Goal: Task Accomplishment & Management: Complete application form

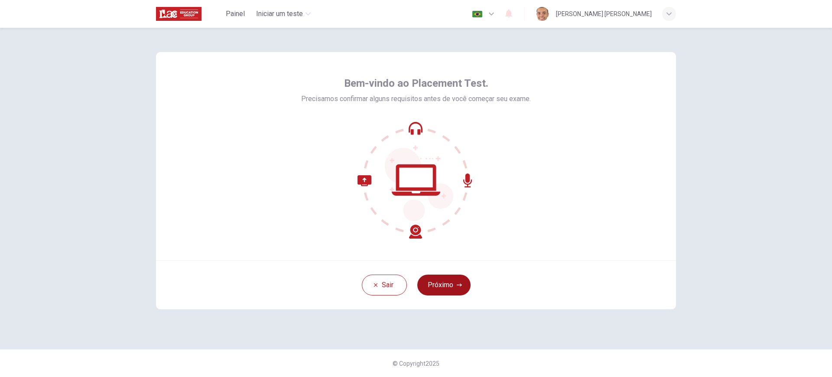
click at [450, 286] on button "Próximo" at bounding box center [443, 284] width 53 height 21
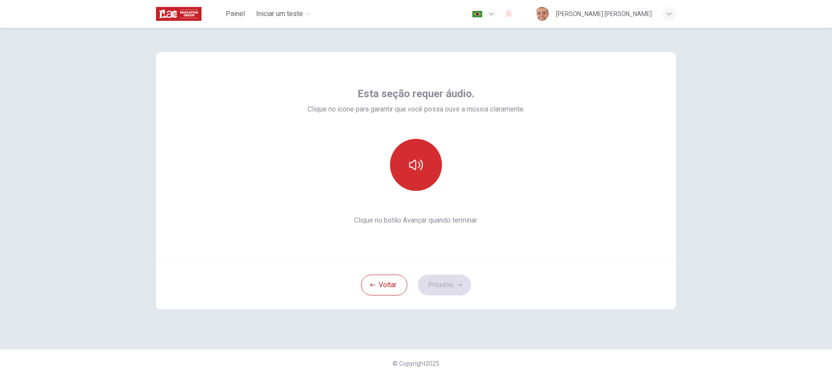
click at [426, 176] on button "button" at bounding box center [416, 165] width 52 height 52
click at [451, 287] on button "Próximo" at bounding box center [444, 284] width 53 height 21
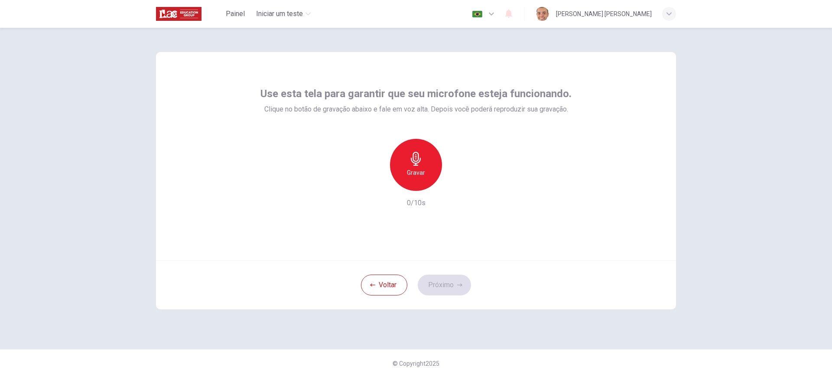
click at [419, 174] on h6 "Gravar" at bounding box center [416, 172] width 18 height 10
click at [419, 174] on h6 "Parar" at bounding box center [416, 172] width 15 height 10
click at [458, 184] on icon "button" at bounding box center [457, 183] width 4 height 5
click at [421, 176] on h6 "Gravar" at bounding box center [416, 172] width 18 height 10
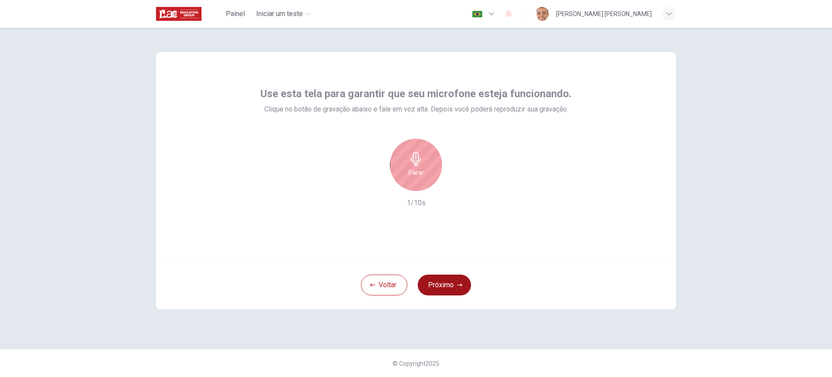
click at [443, 278] on button "Próximo" at bounding box center [444, 284] width 53 height 21
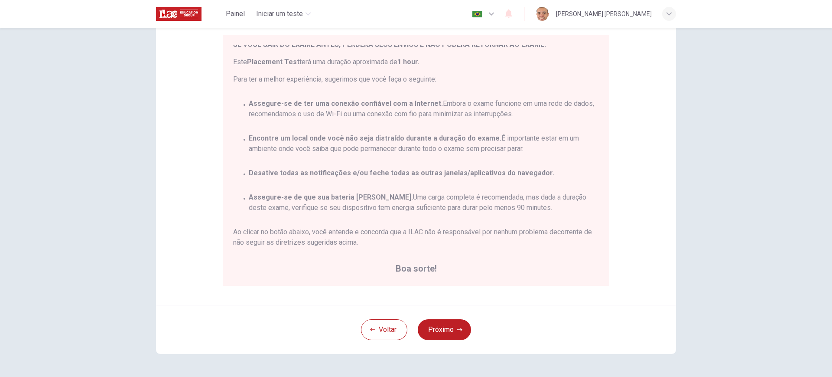
scroll to position [105, 0]
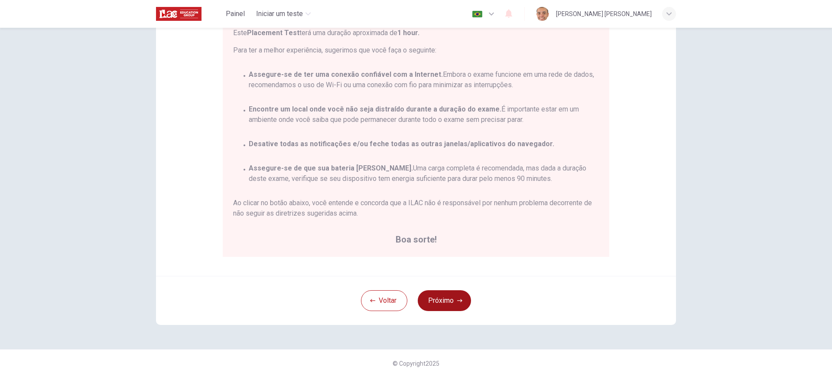
click at [452, 304] on button "Próximo" at bounding box center [444, 300] width 53 height 21
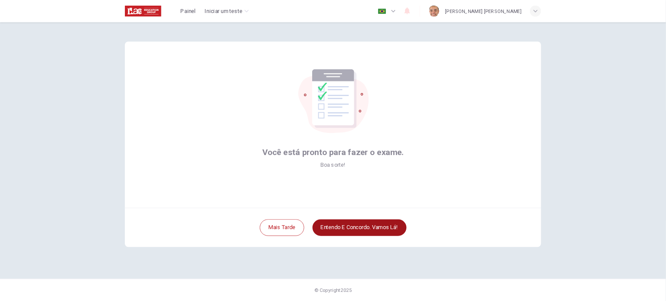
scroll to position [0, 0]
click at [462, 289] on button "Entendo e concordo. Vamos lá!" at bounding box center [449, 284] width 117 height 21
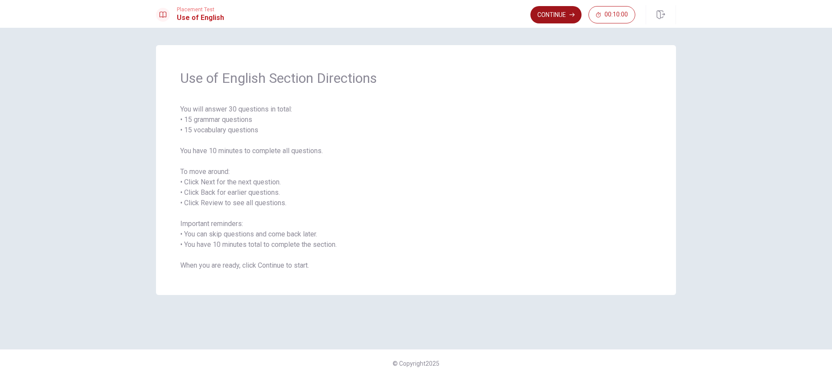
click at [558, 16] on button "Continue" at bounding box center [556, 14] width 51 height 17
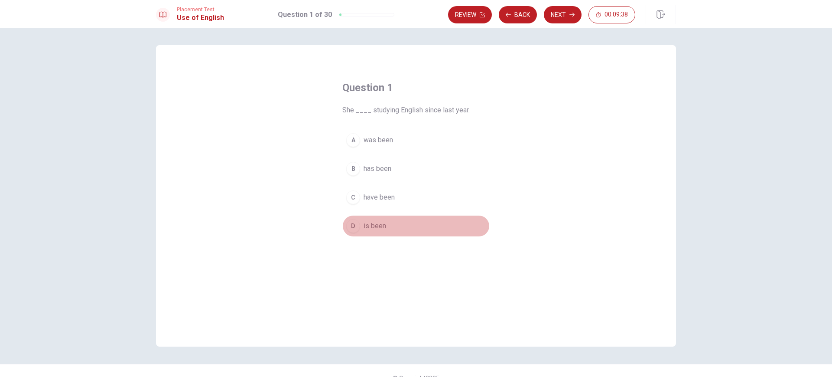
click at [366, 224] on span "is been" at bounding box center [375, 226] width 23 height 10
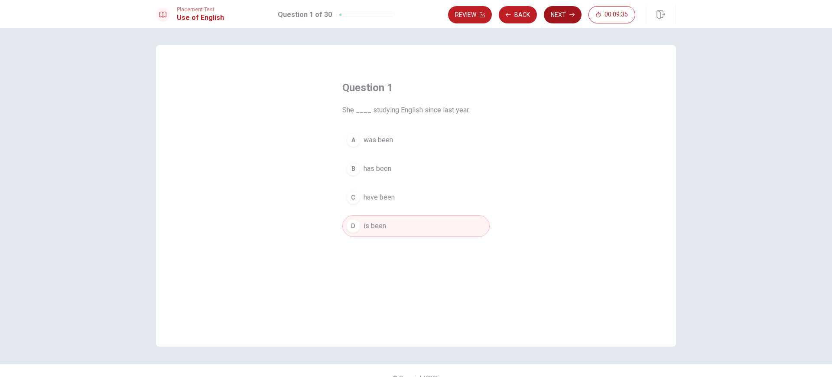
click at [555, 15] on button "Next" at bounding box center [563, 14] width 38 height 17
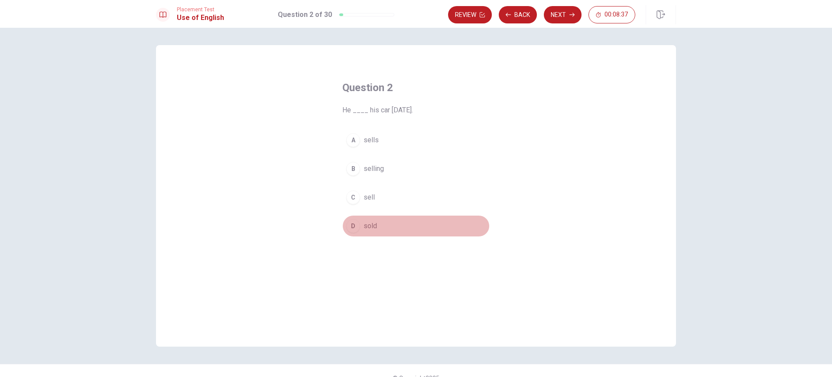
click at [368, 228] on span "sold" at bounding box center [370, 226] width 13 height 10
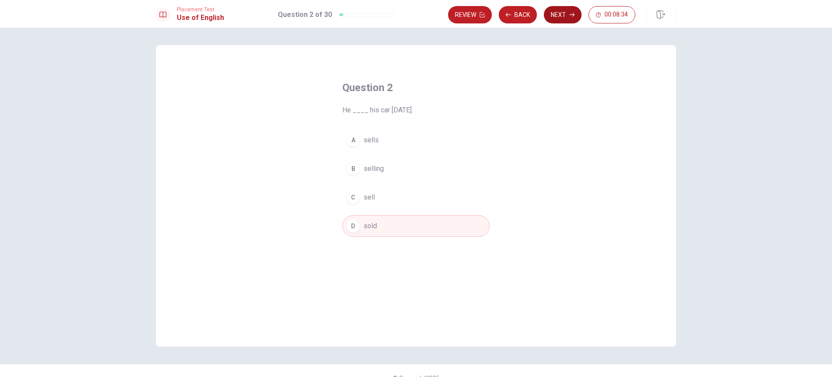
click at [555, 20] on button "Next" at bounding box center [563, 14] width 38 height 17
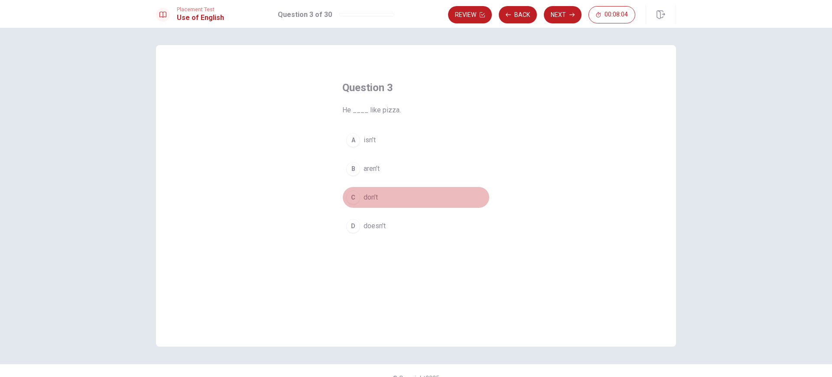
click at [372, 197] on span "don’t" at bounding box center [371, 197] width 14 height 10
click at [547, 16] on button "Next" at bounding box center [563, 14] width 38 height 17
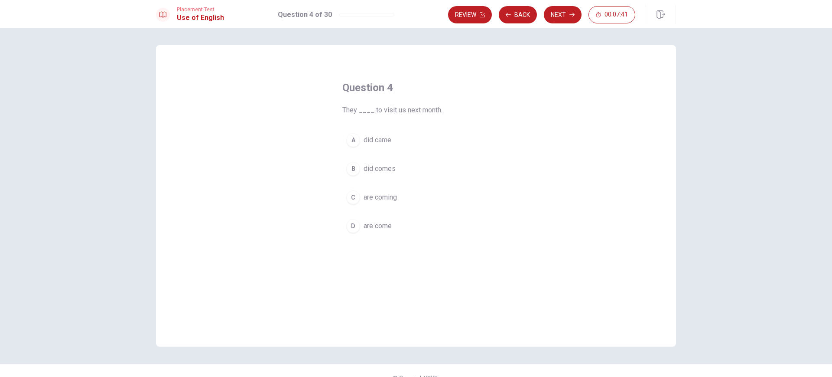
click at [368, 135] on span "did came" at bounding box center [378, 140] width 28 height 10
click at [561, 20] on button "Next" at bounding box center [563, 14] width 38 height 17
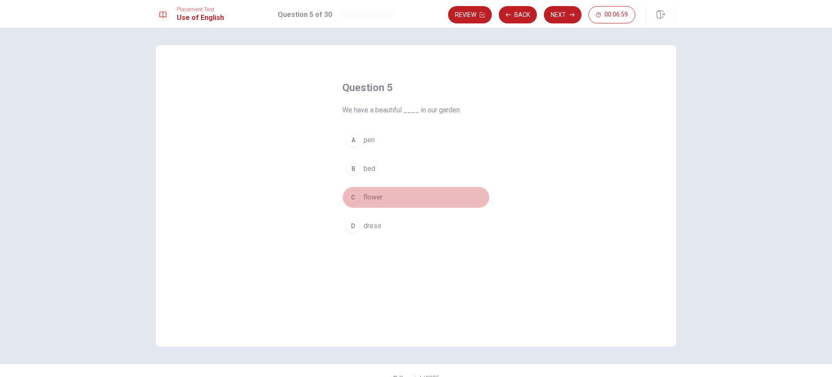
click at [381, 195] on button "C flower" at bounding box center [415, 197] width 147 height 22
click at [553, 19] on button "Next" at bounding box center [563, 14] width 38 height 17
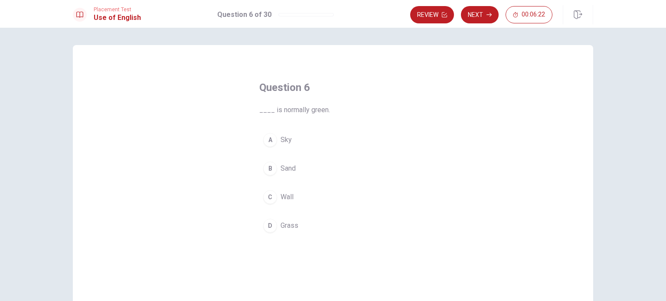
click at [280, 168] on span "Sand" at bounding box center [287, 168] width 15 height 10
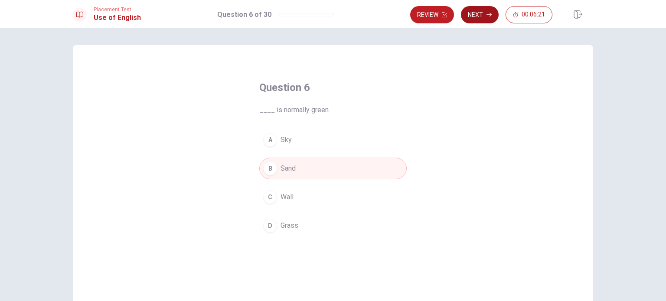
click at [476, 16] on button "Next" at bounding box center [480, 14] width 38 height 17
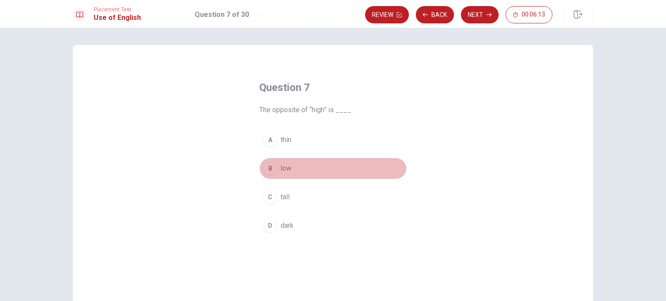
click at [281, 173] on span "low" at bounding box center [285, 168] width 11 height 10
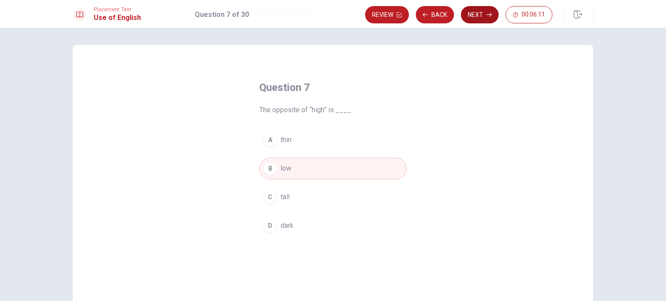
click at [476, 15] on button "Next" at bounding box center [480, 14] width 38 height 17
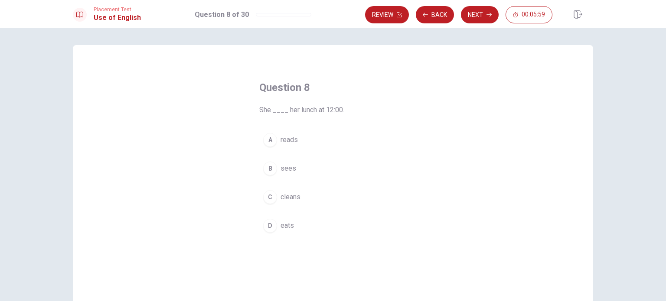
click at [282, 228] on span "eats" at bounding box center [286, 226] width 13 height 10
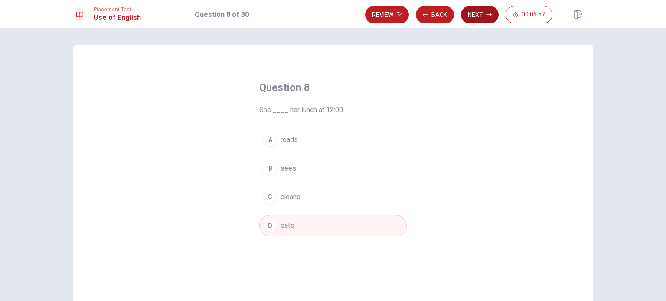
click at [473, 14] on button "Next" at bounding box center [480, 14] width 38 height 17
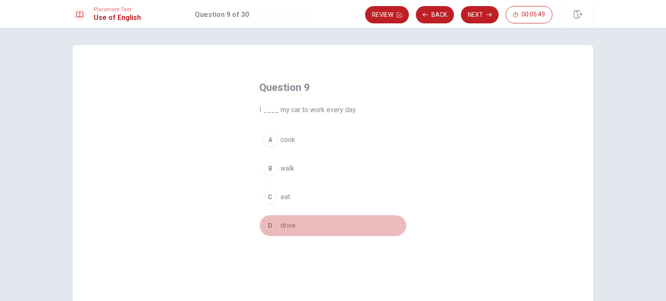
click at [281, 222] on span "drive" at bounding box center [287, 226] width 15 height 10
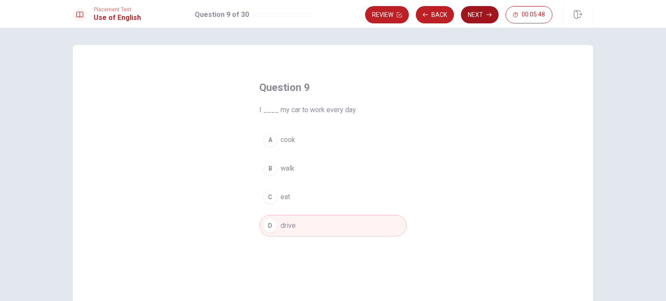
click at [487, 16] on icon "button" at bounding box center [488, 14] width 5 height 5
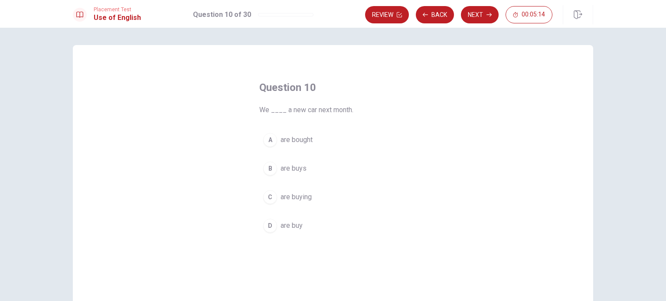
click at [302, 143] on span "are bought" at bounding box center [296, 140] width 32 height 10
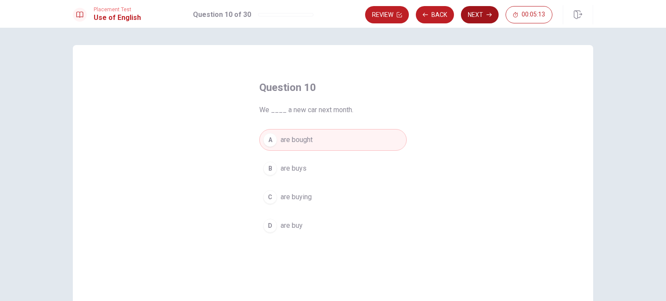
click at [469, 14] on button "Next" at bounding box center [480, 14] width 38 height 17
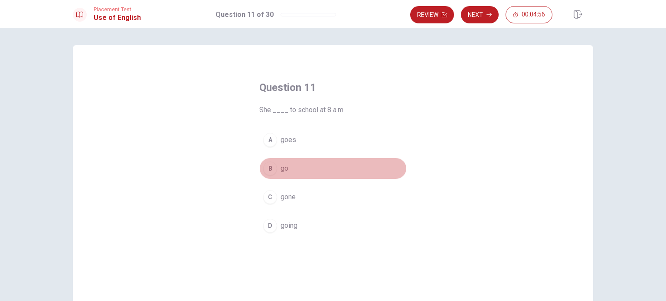
click at [280, 168] on span "go" at bounding box center [284, 168] width 8 height 10
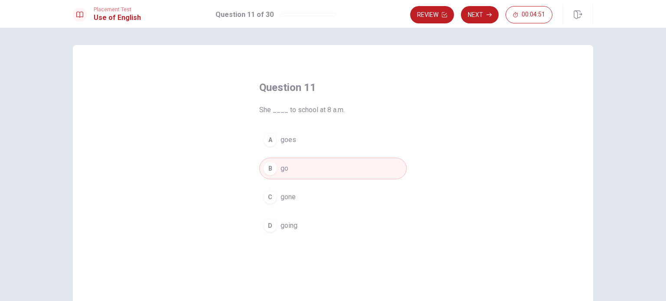
drag, startPoint x: 472, startPoint y: 17, endPoint x: 452, endPoint y: 141, distance: 125.5
click at [452, 141] on div "Placement Test Use of English Question 11 of 30 Review Next 00:04:51 Question 1…" at bounding box center [333, 150] width 666 height 301
click at [472, 21] on button "Next" at bounding box center [480, 14] width 38 height 17
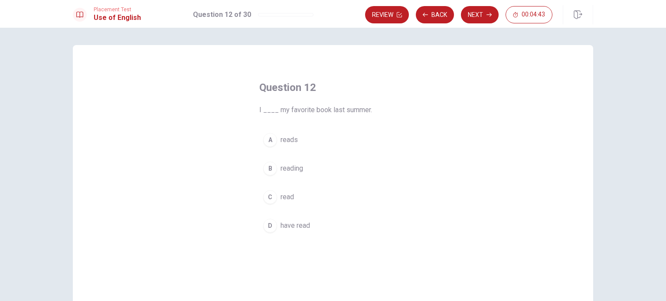
click at [293, 170] on span "reading" at bounding box center [291, 168] width 23 height 10
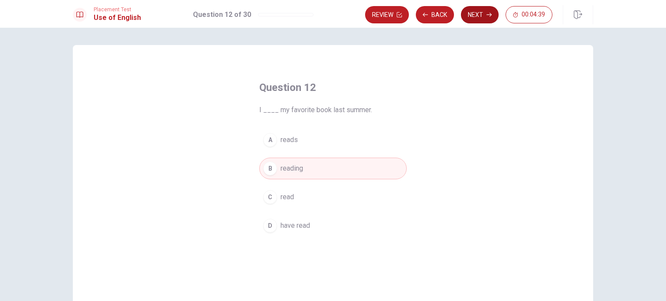
click at [476, 16] on button "Next" at bounding box center [480, 14] width 38 height 17
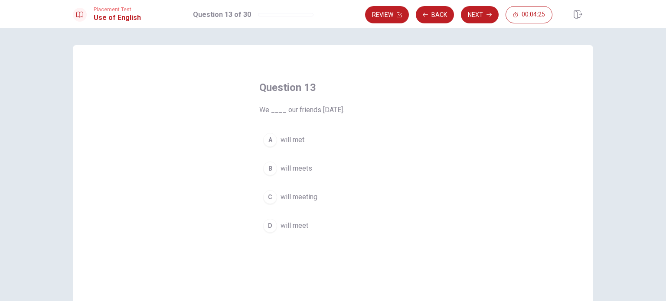
click at [293, 199] on span "will meeting" at bounding box center [298, 197] width 37 height 10
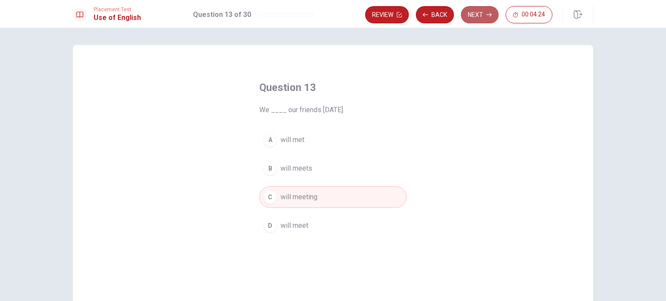
click at [482, 21] on button "Next" at bounding box center [480, 14] width 38 height 17
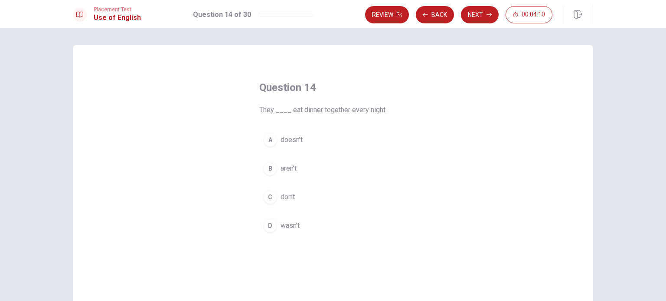
click at [291, 169] on span "aren’t" at bounding box center [288, 168] width 16 height 10
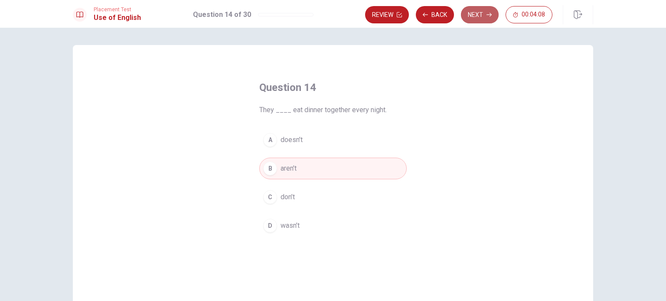
click at [474, 10] on button "Next" at bounding box center [480, 14] width 38 height 17
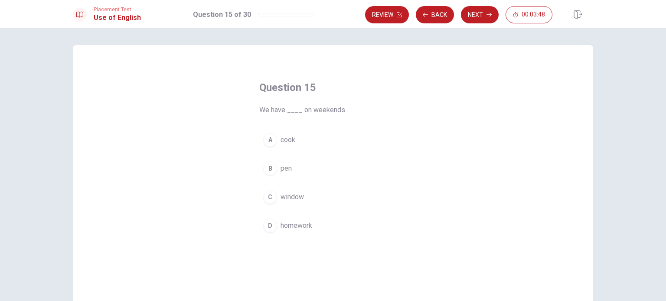
click at [286, 222] on span "homework" at bounding box center [296, 226] width 32 height 10
click at [474, 12] on button "Next" at bounding box center [480, 14] width 38 height 17
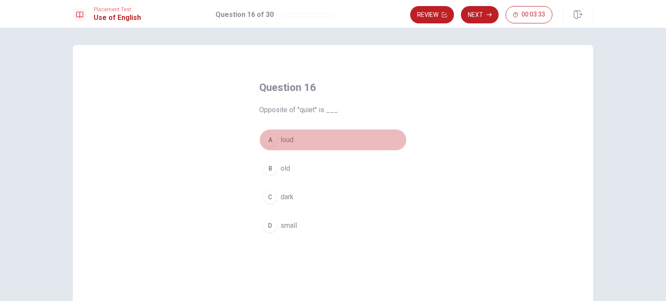
click at [281, 145] on span "loud" at bounding box center [286, 140] width 13 height 10
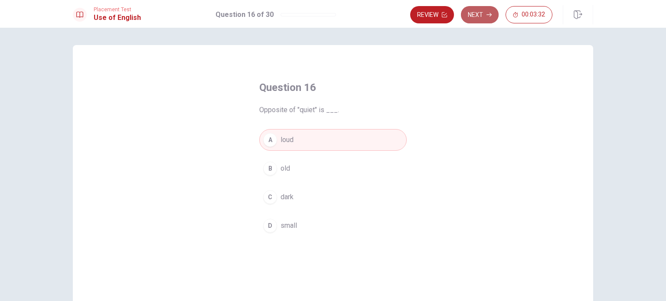
click at [479, 16] on button "Next" at bounding box center [480, 14] width 38 height 17
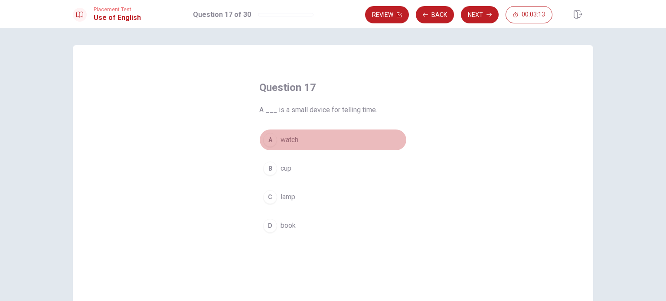
click at [282, 144] on span "watch" at bounding box center [289, 140] width 18 height 10
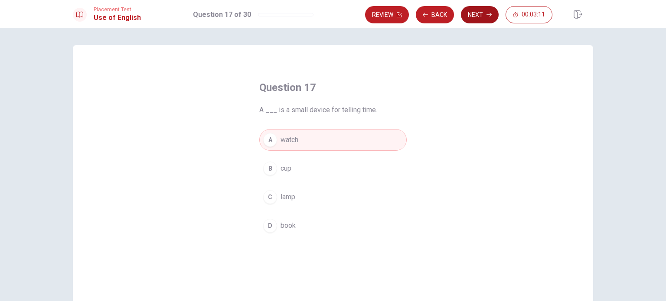
click at [479, 12] on button "Next" at bounding box center [480, 14] width 38 height 17
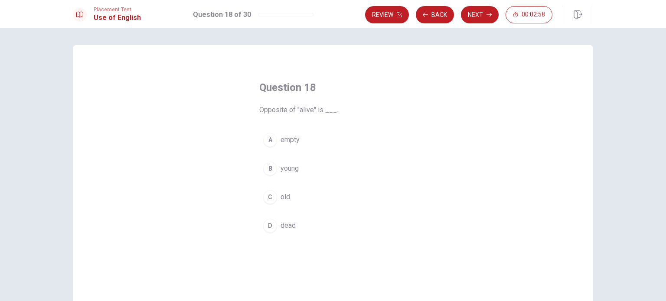
click at [293, 226] on button "D dead" at bounding box center [332, 226] width 147 height 22
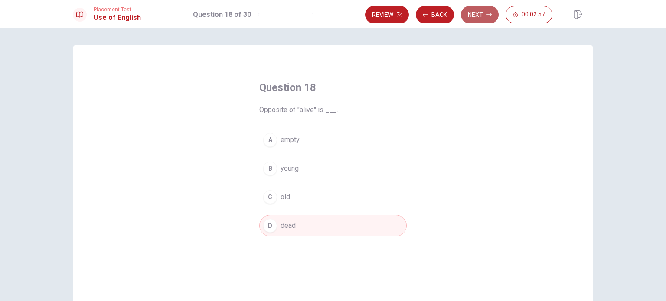
click at [470, 20] on button "Next" at bounding box center [480, 14] width 38 height 17
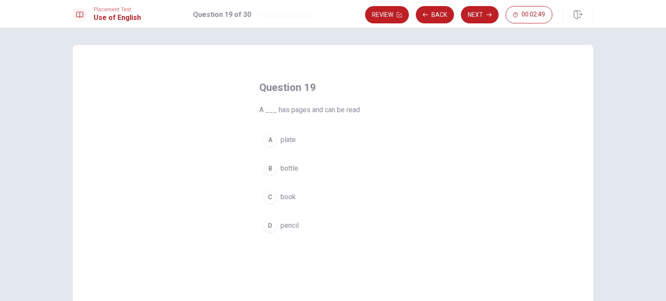
click at [288, 199] on span "book" at bounding box center [287, 197] width 15 height 10
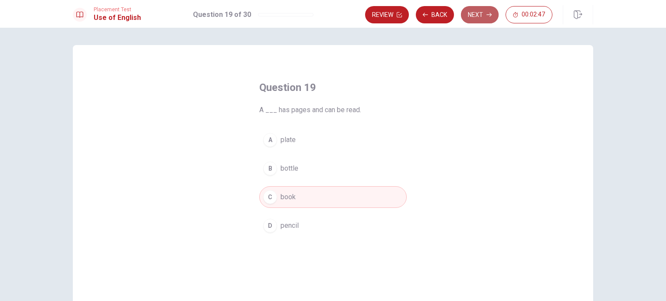
click at [478, 16] on button "Next" at bounding box center [480, 14] width 38 height 17
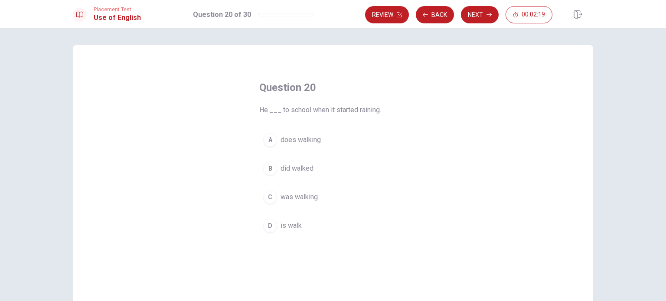
click at [300, 138] on span "does walking" at bounding box center [300, 140] width 40 height 10
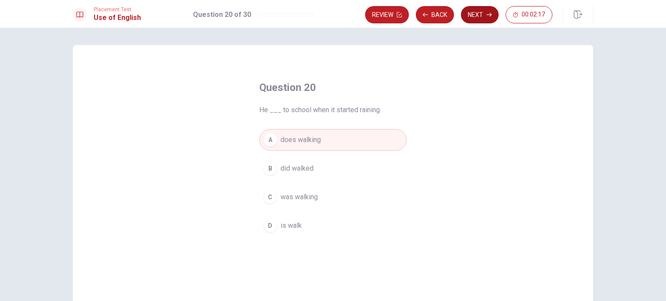
click at [489, 15] on icon "button" at bounding box center [488, 15] width 5 height 4
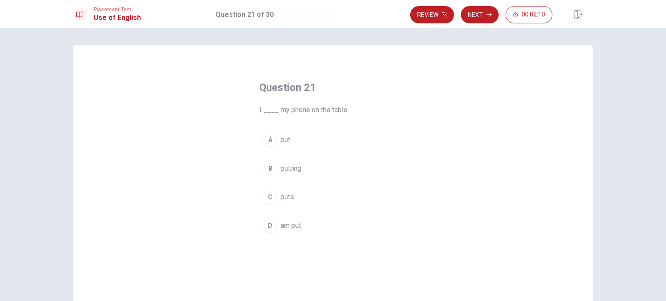
click at [284, 165] on span "putting" at bounding box center [290, 168] width 21 height 10
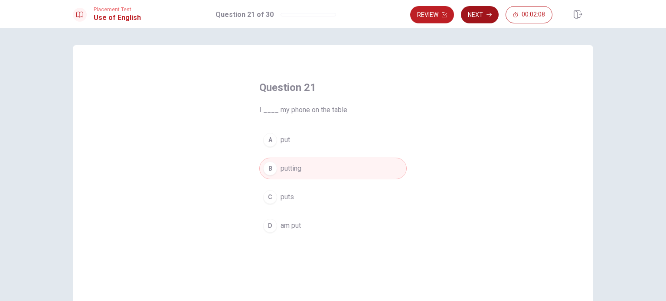
click at [489, 12] on icon "button" at bounding box center [488, 14] width 5 height 5
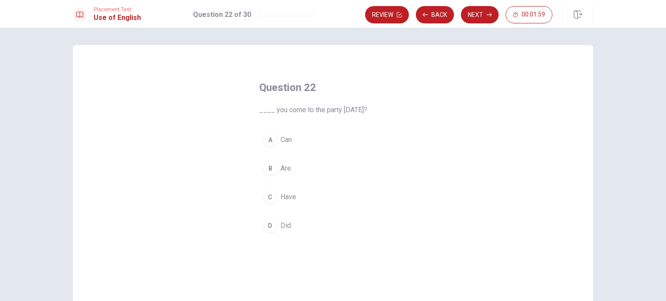
click at [281, 224] on span "Did" at bounding box center [285, 226] width 10 height 10
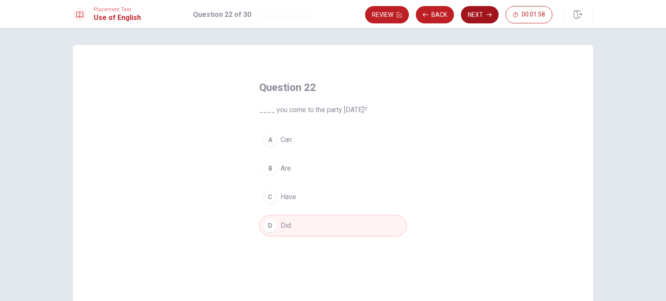
click at [482, 17] on button "Next" at bounding box center [480, 14] width 38 height 17
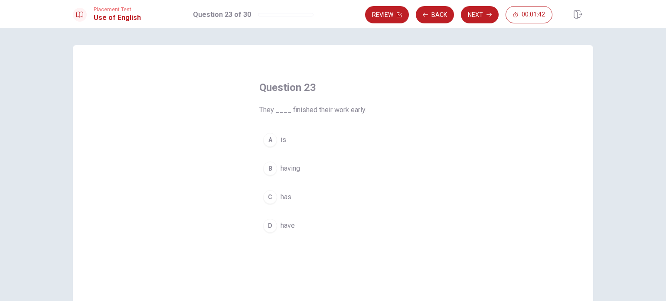
click at [277, 220] on button "D have" at bounding box center [332, 226] width 147 height 22
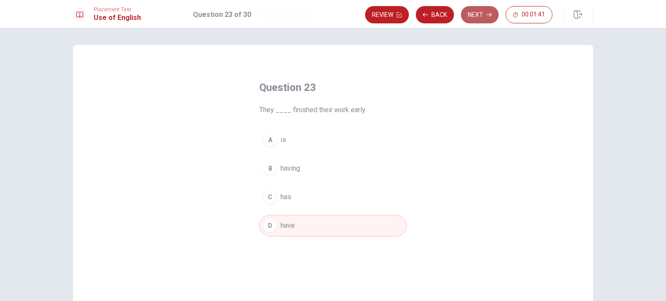
click at [470, 12] on button "Next" at bounding box center [480, 14] width 38 height 17
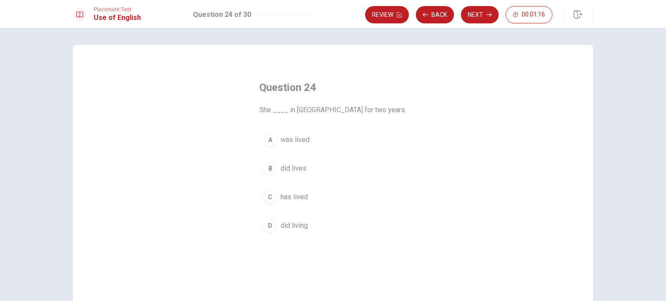
click at [296, 226] on span "did living" at bounding box center [293, 226] width 27 height 10
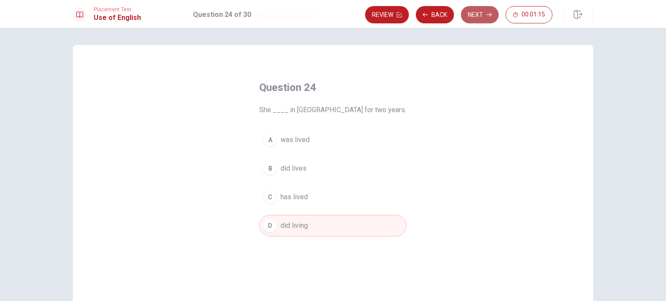
click at [479, 8] on button "Next" at bounding box center [480, 14] width 38 height 17
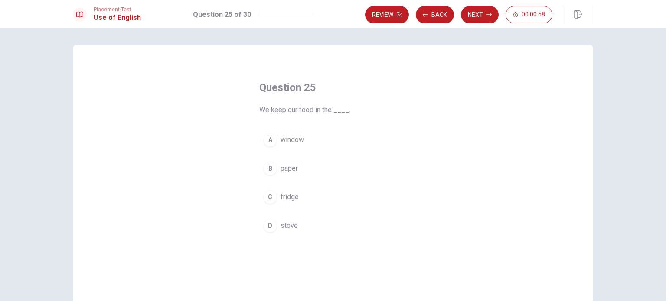
click at [292, 199] on span "fridge" at bounding box center [289, 197] width 18 height 10
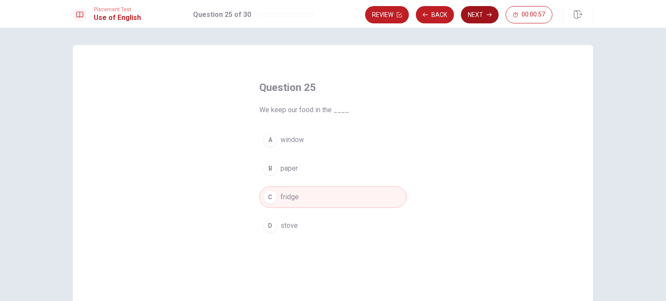
click at [478, 12] on button "Next" at bounding box center [480, 14] width 38 height 17
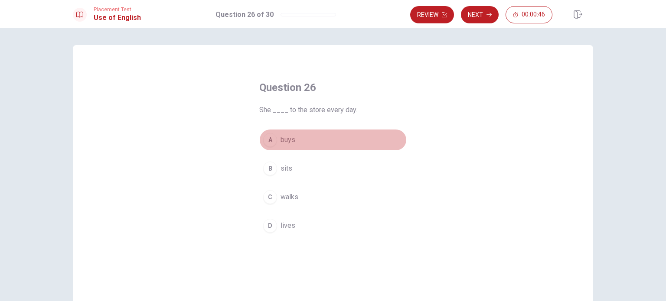
click at [292, 138] on span "buys" at bounding box center [287, 140] width 15 height 10
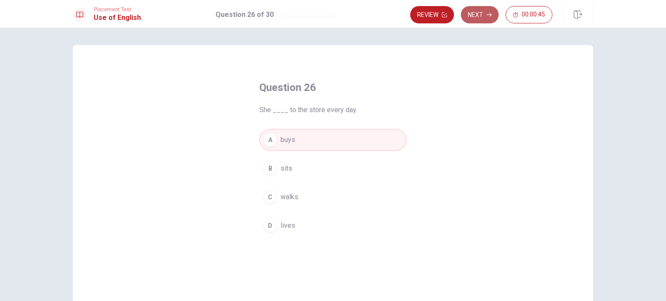
click at [479, 10] on button "Next" at bounding box center [480, 14] width 38 height 17
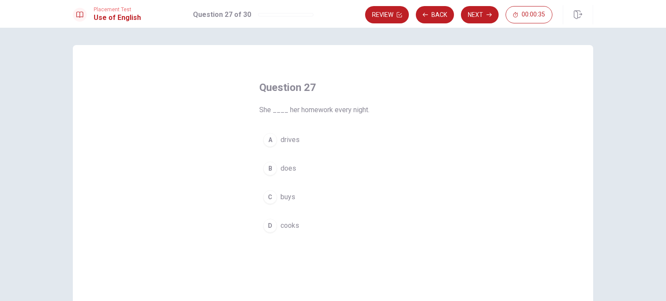
click at [290, 171] on span "does" at bounding box center [288, 168] width 16 height 10
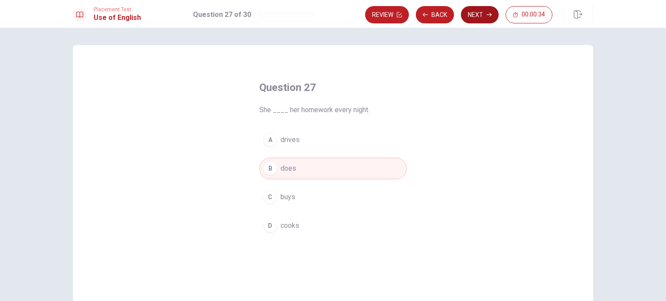
click at [483, 18] on button "Next" at bounding box center [480, 14] width 38 height 17
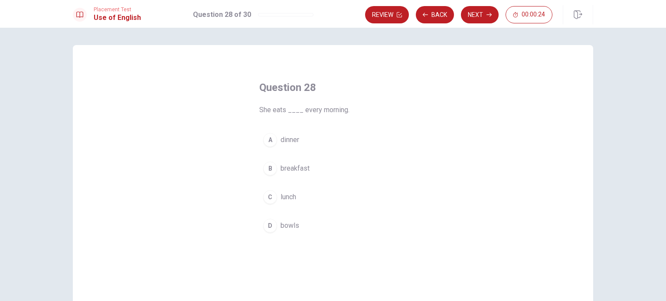
click at [305, 169] on span "breakfast" at bounding box center [294, 168] width 29 height 10
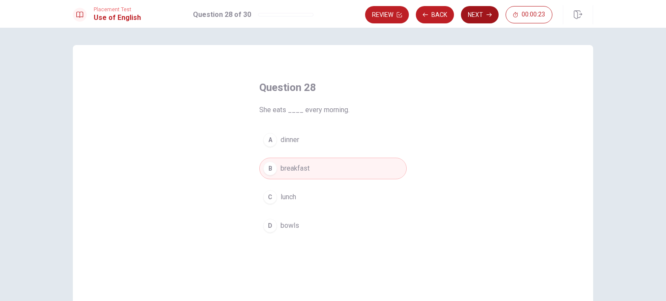
click at [480, 15] on button "Next" at bounding box center [480, 14] width 38 height 17
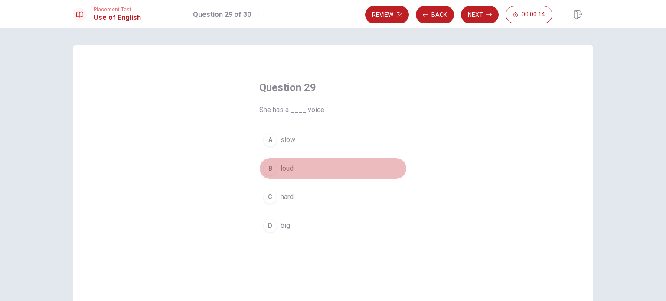
click at [303, 168] on button "B loud" at bounding box center [332, 169] width 147 height 22
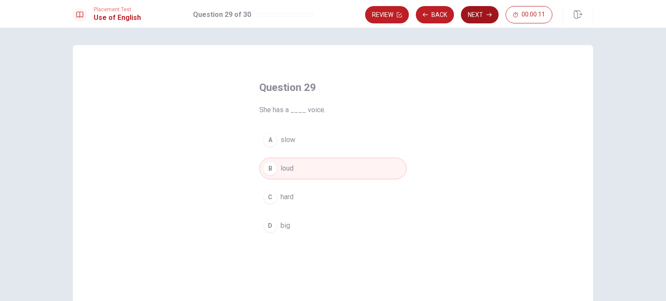
click at [484, 16] on button "Next" at bounding box center [480, 14] width 38 height 17
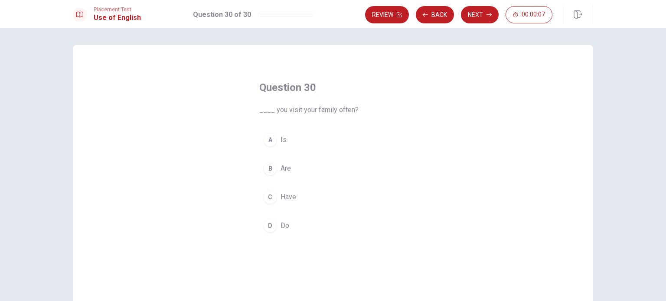
click at [283, 169] on span "Are" at bounding box center [285, 168] width 10 height 10
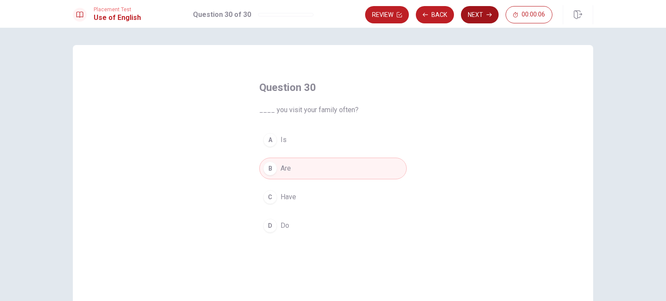
click at [476, 16] on button "Next" at bounding box center [480, 14] width 38 height 17
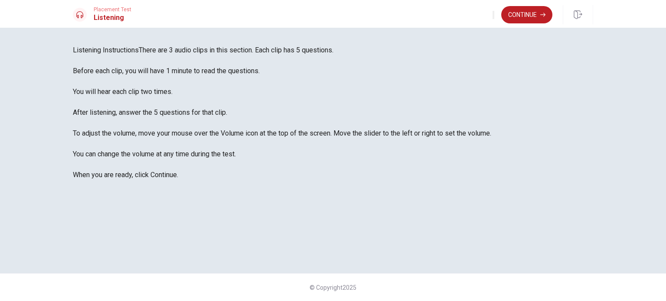
scroll to position [7, 0]
click at [523, 16] on button "Continue" at bounding box center [526, 14] width 51 height 17
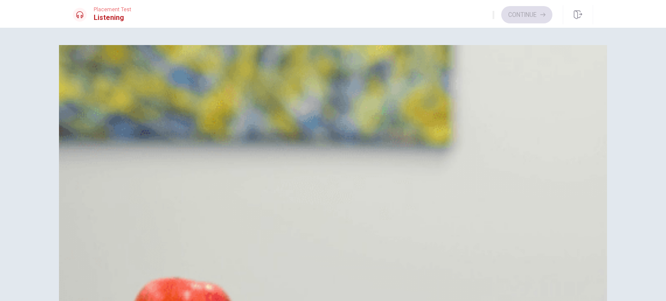
scroll to position [0, 0]
click at [147, 114] on span "[PERSON_NAME]" at bounding box center [120, 109] width 53 height 10
click at [145, 233] on span "Have a good day" at bounding box center [119, 238] width 51 height 10
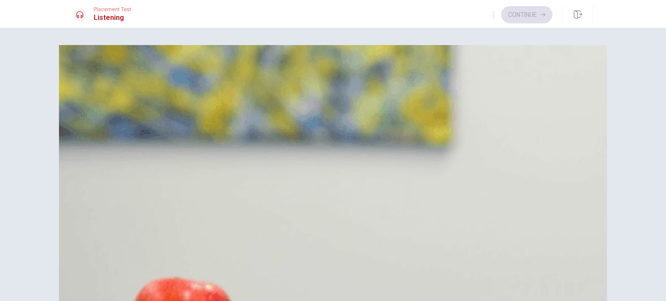
click at [132, 297] on span "Her package" at bounding box center [113, 302] width 38 height 10
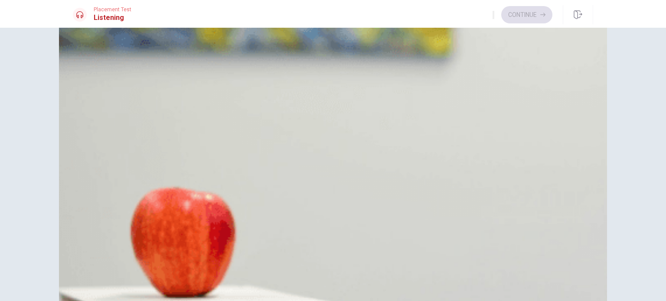
scroll to position [674, 0]
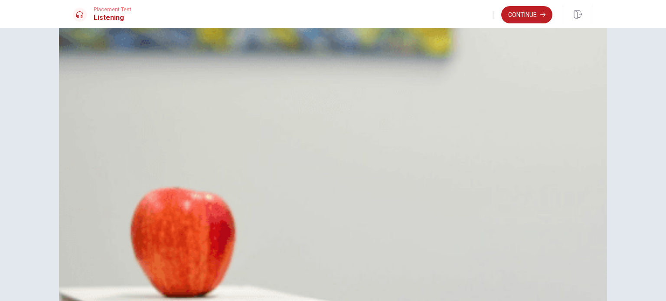
click at [518, 13] on button "Continue" at bounding box center [526, 14] width 51 height 17
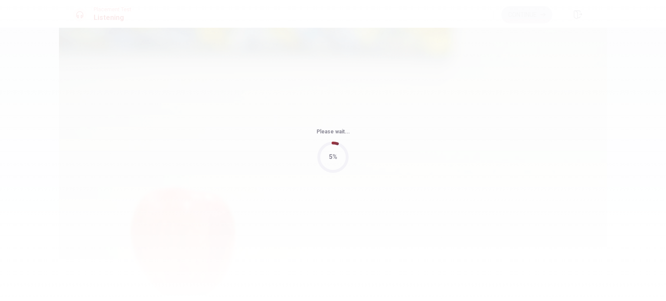
type input "68"
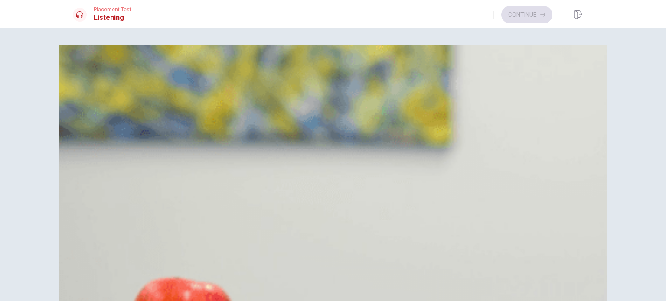
scroll to position [217, 0]
click at [124, 211] on span "Gardening" at bounding box center [109, 216] width 30 height 10
click at [148, 92] on span "It sounds relaxing" at bounding box center [121, 87] width 54 height 10
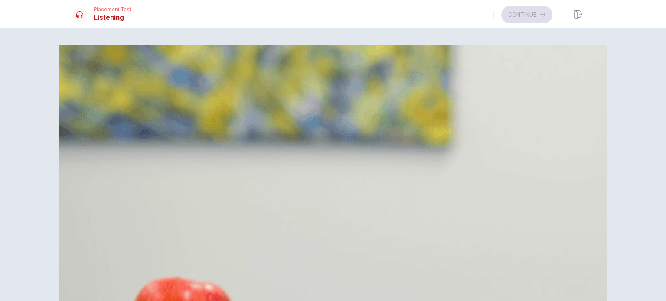
click at [395, 291] on button "A Landscapes and animals" at bounding box center [333, 302] width 520 height 22
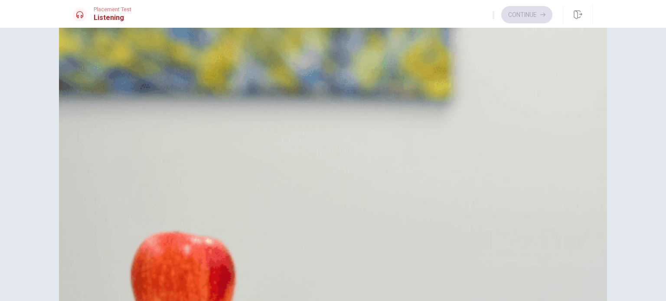
scroll to position [87, 0]
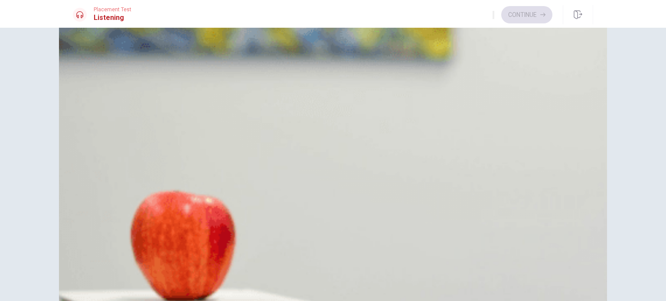
click at [535, 15] on button "Continue" at bounding box center [526, 14] width 51 height 17
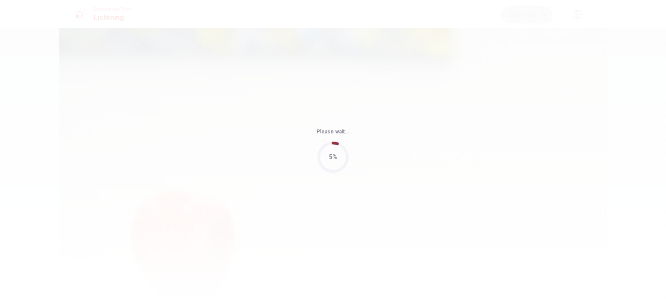
type input "50"
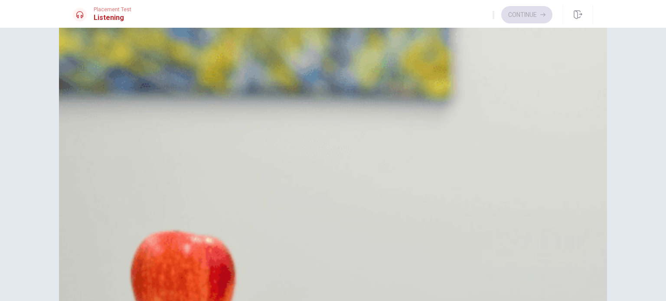
scroll to position [130, 0]
click at [107, 196] on span "Two" at bounding box center [100, 191] width 13 height 10
click at [124, 250] on span "Reserved" at bounding box center [108, 255] width 29 height 10
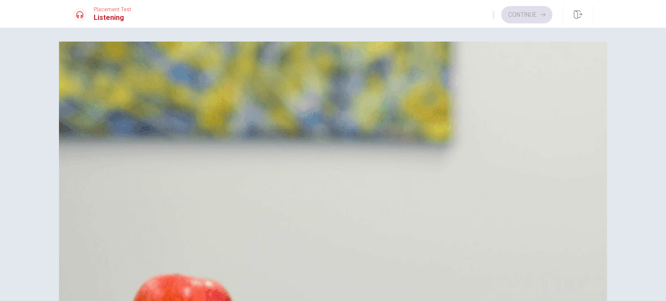
scroll to position [24, 0]
click at [350, 138] on button "C $50" at bounding box center [333, 127] width 520 height 22
click at [362, 94] on button "B $60" at bounding box center [333, 105] width 520 height 22
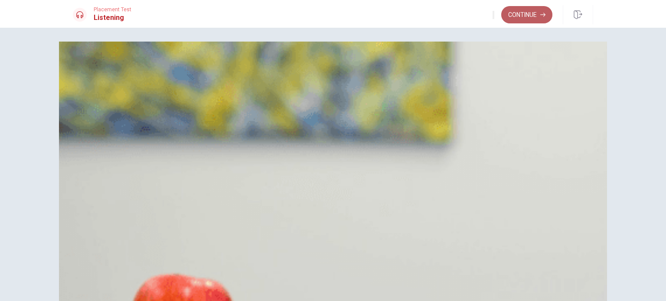
click at [525, 20] on button "Continue" at bounding box center [526, 14] width 51 height 17
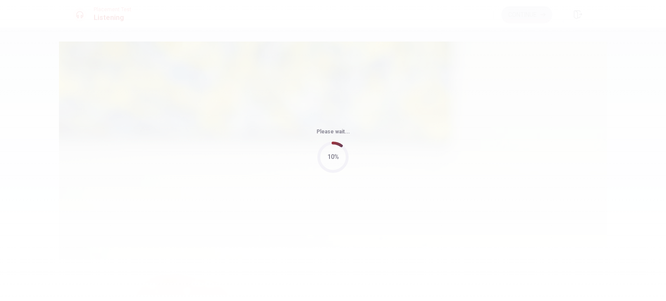
type input "44"
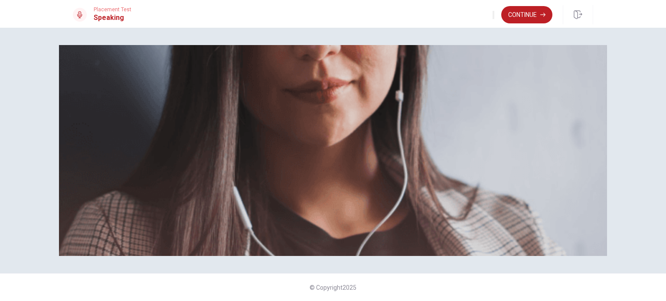
scroll to position [130, 0]
click at [517, 16] on button "Continue" at bounding box center [526, 14] width 51 height 17
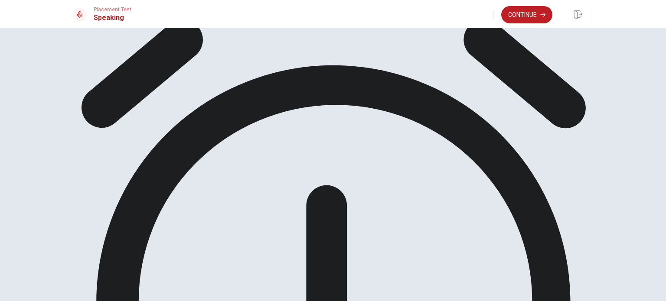
click at [517, 16] on button "Continue" at bounding box center [526, 14] width 51 height 17
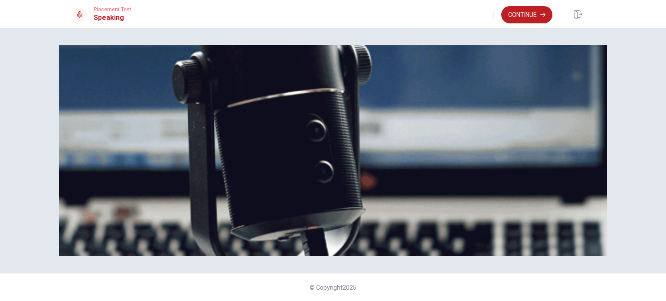
scroll to position [123, 0]
click at [531, 15] on button "Continue" at bounding box center [526, 14] width 51 height 17
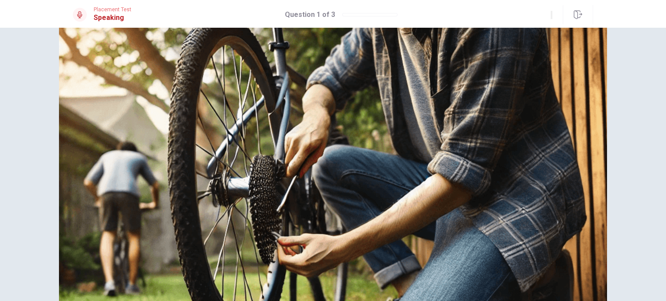
scroll to position [80, 0]
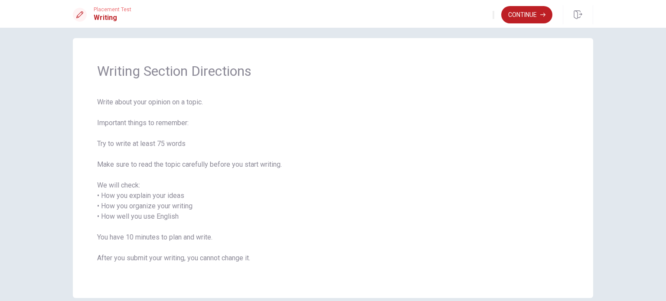
scroll to position [0, 0]
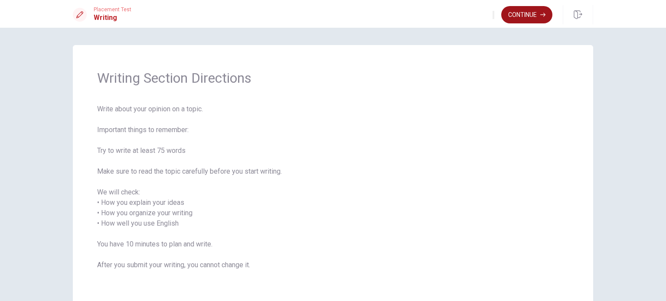
click at [518, 19] on button "Continue" at bounding box center [526, 14] width 51 height 17
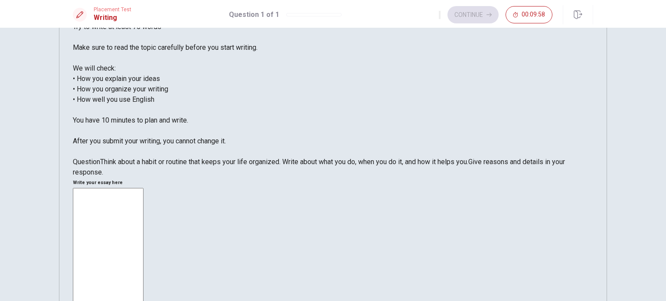
scroll to position [87, 0]
drag, startPoint x: 95, startPoint y: 212, endPoint x: 212, endPoint y: 245, distance: 120.9
click at [211, 177] on div "Question Think about a habit or routine that keeps your life organized. Write a…" at bounding box center [333, 166] width 520 height 21
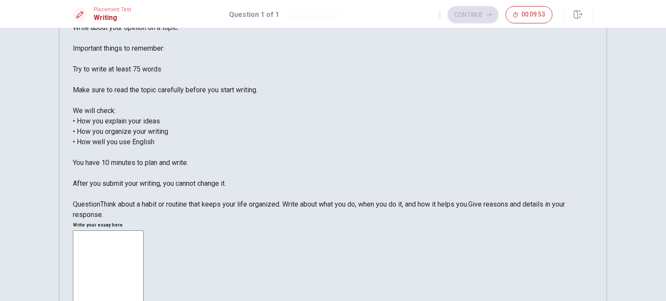
scroll to position [43, 0]
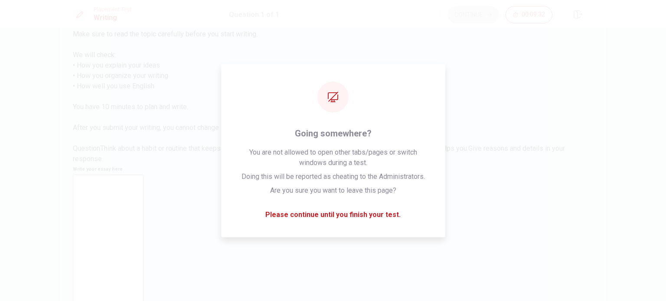
scroll to position [105, 0]
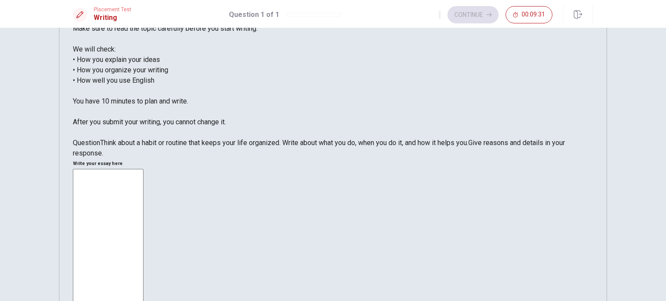
click at [143, 214] on textarea at bounding box center [108, 296] width 71 height 254
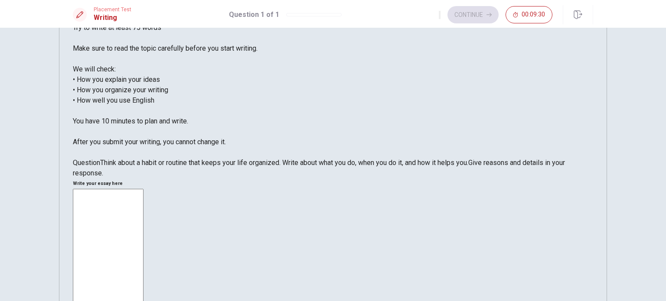
scroll to position [18, 0]
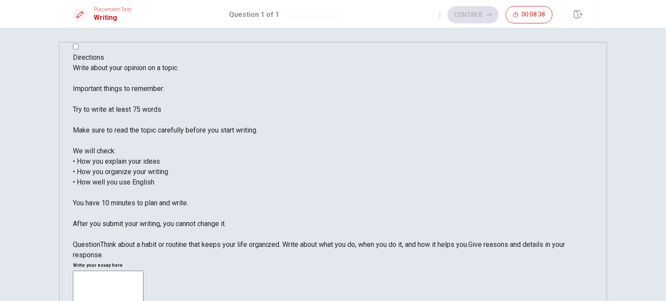
scroll to position [0, 0]
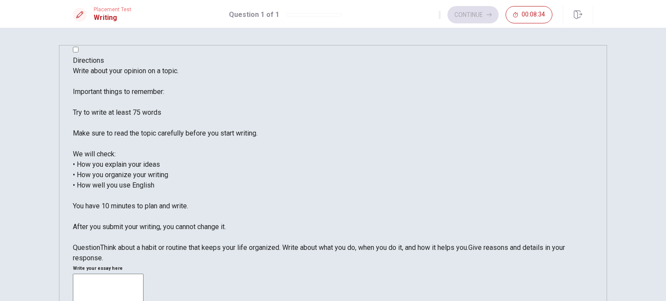
type textarea "S"
type textarea "i"
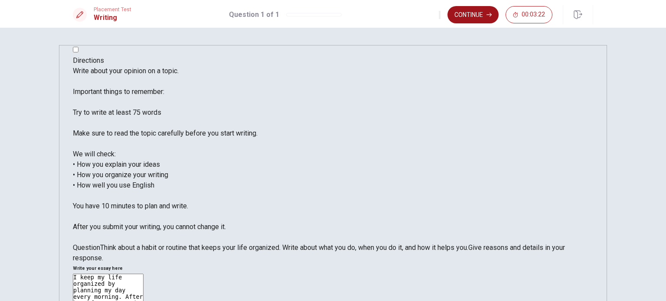
type textarea "I keep my life organized by planning my day every morning. After breakfast. I s…"
click at [478, 10] on button "Continue" at bounding box center [472, 14] width 51 height 17
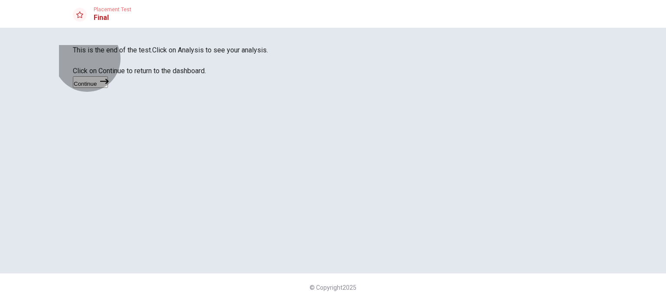
click at [108, 88] on button "Continue" at bounding box center [90, 82] width 35 height 12
